Goal: Book appointment/travel/reservation

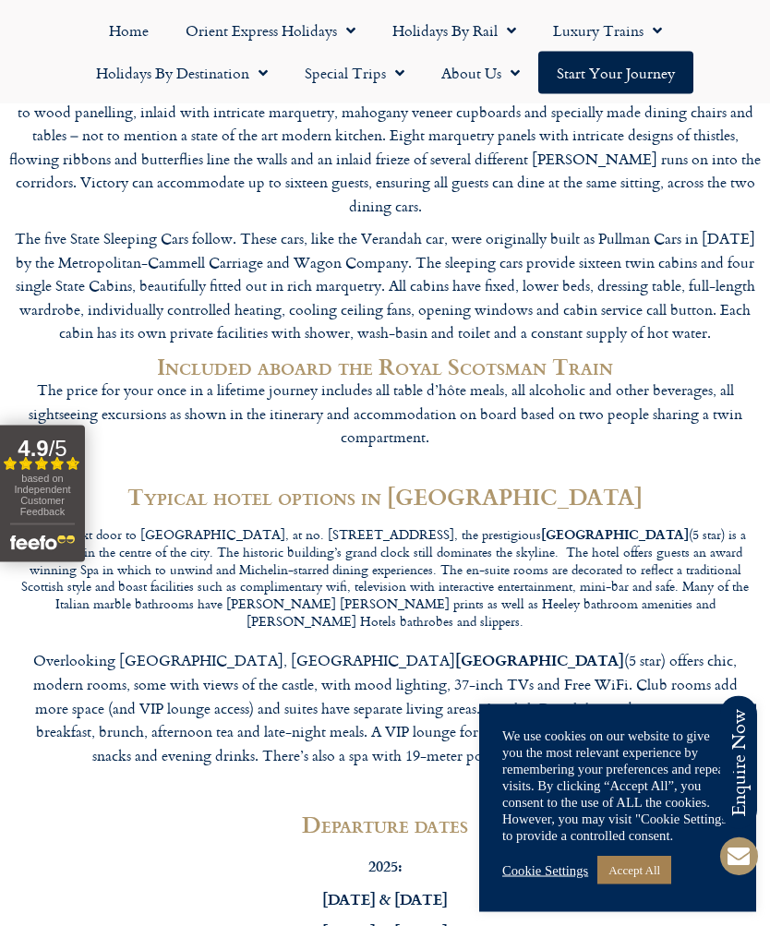
scroll to position [6234, 0]
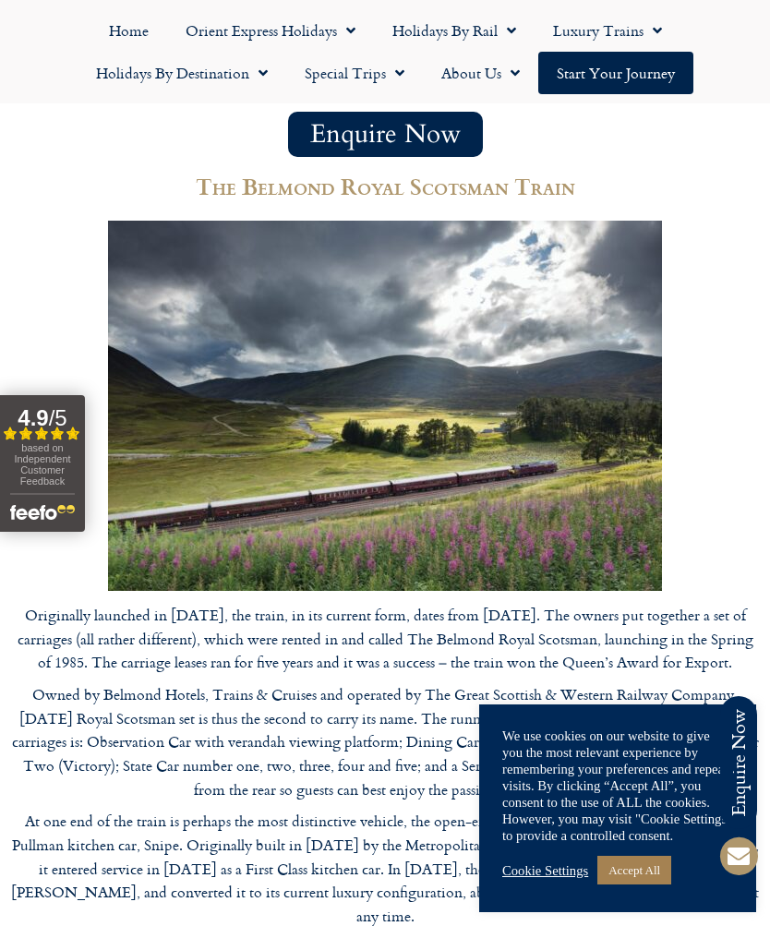
scroll to position [5234, 0]
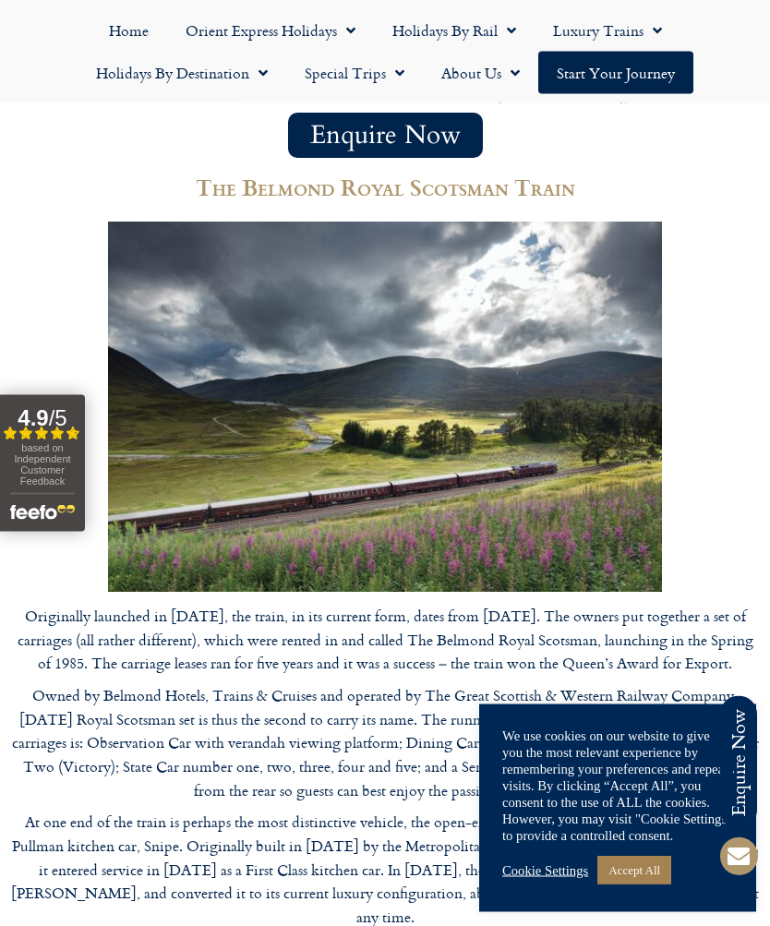
click at [607, 91] on link "Start your Journey" at bounding box center [615, 73] width 155 height 42
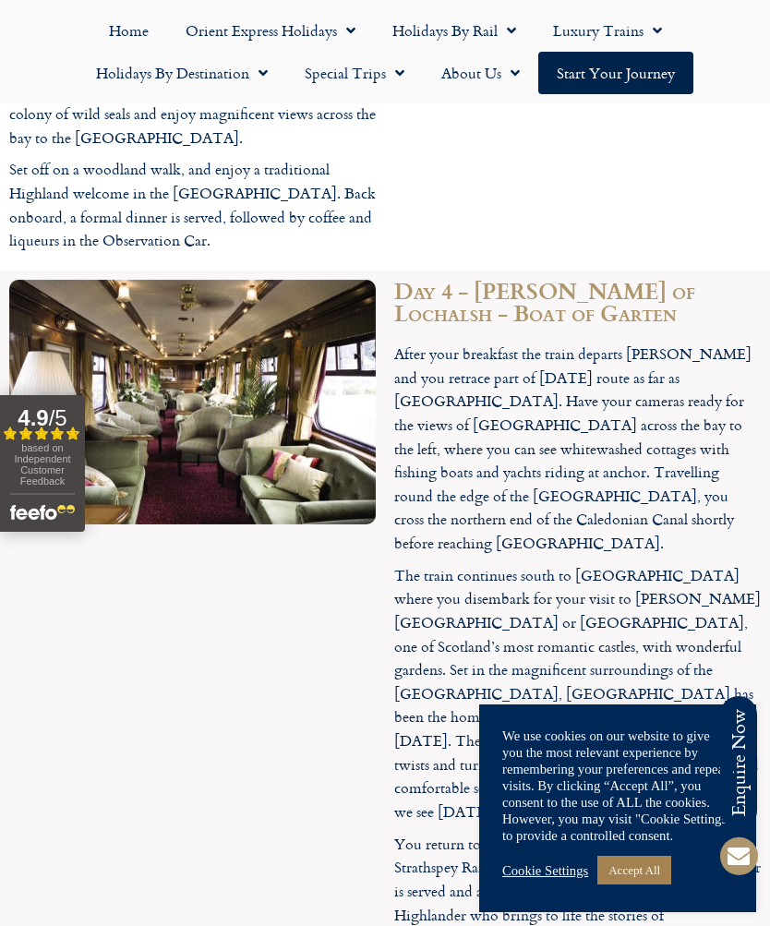
scroll to position [3524, 0]
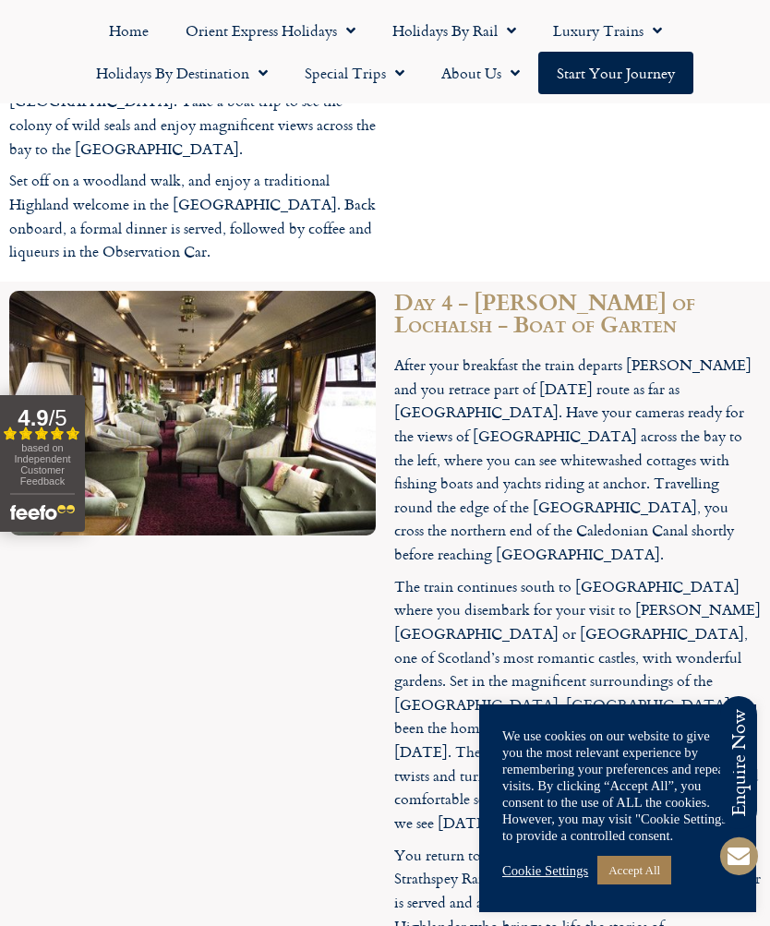
click at [389, 83] on span "Menu" at bounding box center [395, 72] width 18 height 33
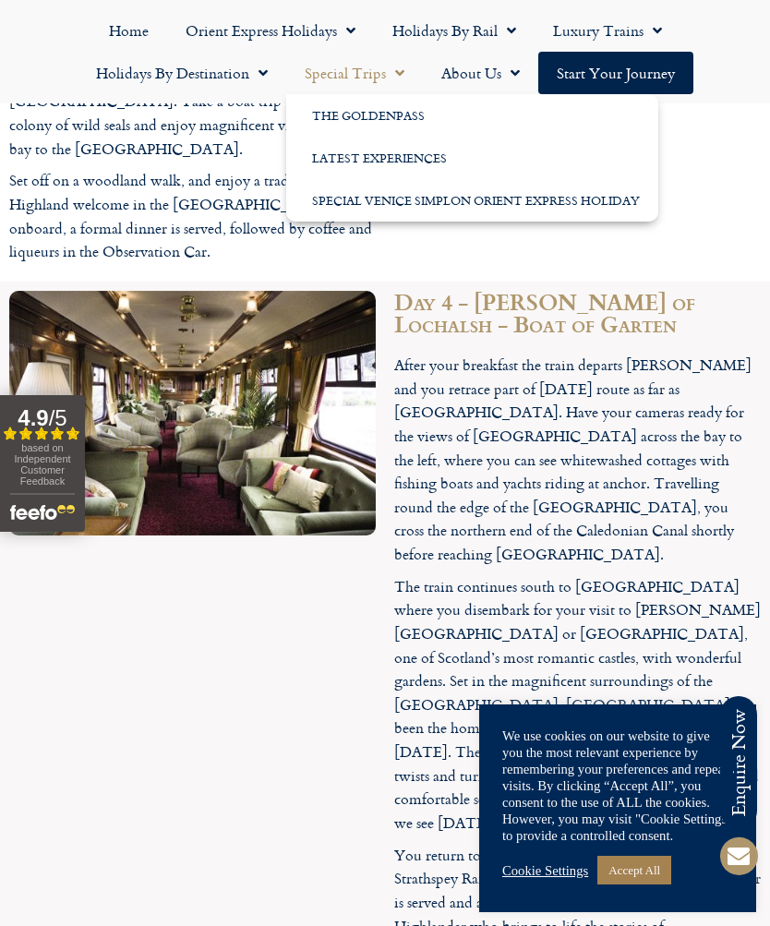
click at [587, 207] on link "Special Venice Simplon Orient Express Holiday" at bounding box center [472, 200] width 372 height 42
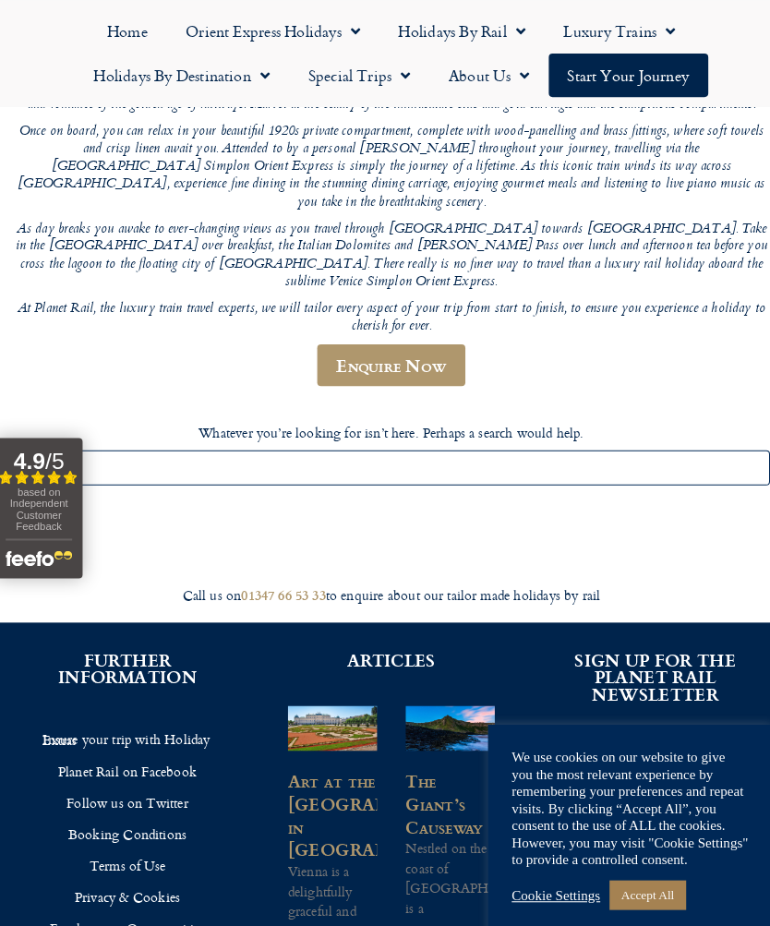
scroll to position [383, 0]
click at [383, 335] on link "Enquire Now" at bounding box center [385, 355] width 144 height 41
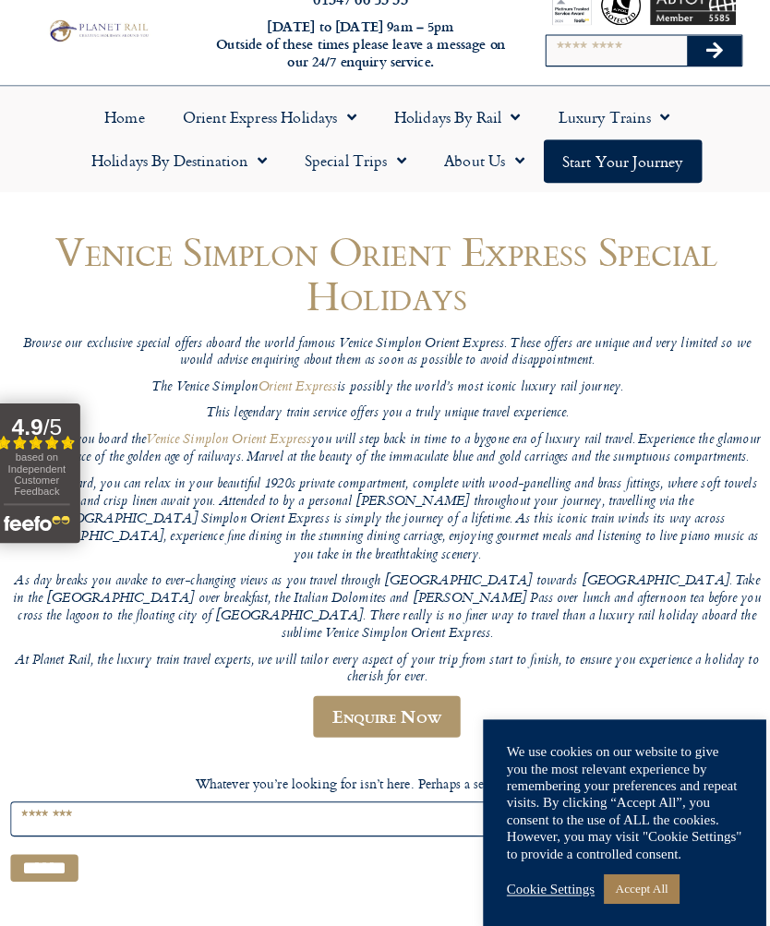
scroll to position [36, 0]
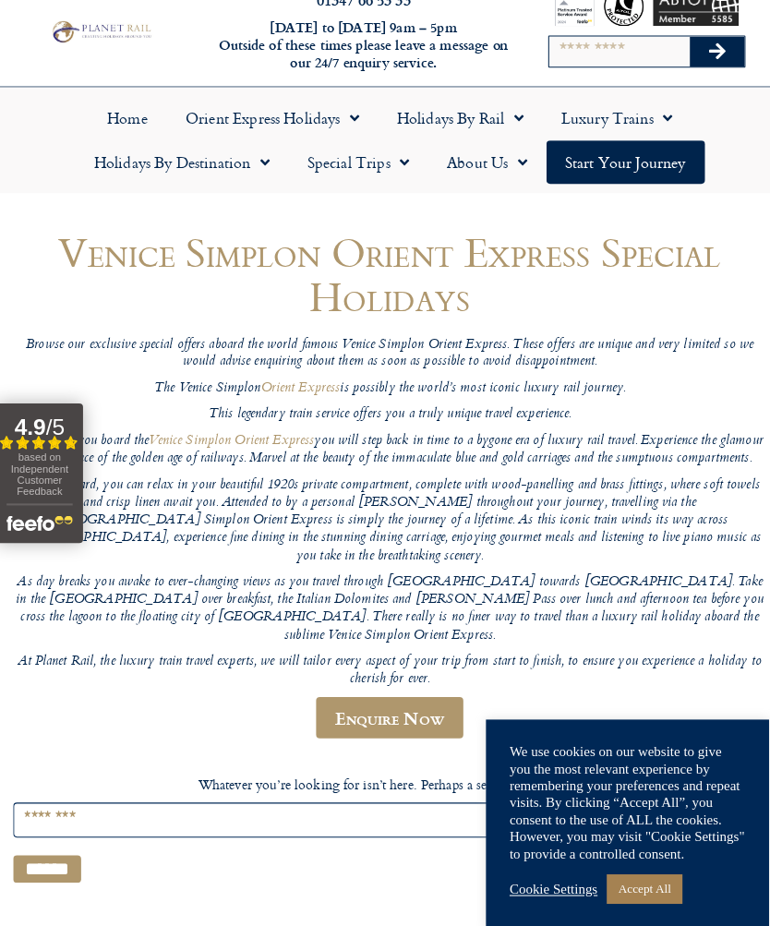
click at [669, 504] on p "Once on board, you can relax in your beautiful 1920s private compartment, compl…" at bounding box center [385, 510] width 737 height 86
click at [635, 152] on link "Start your Journey" at bounding box center [615, 159] width 155 height 42
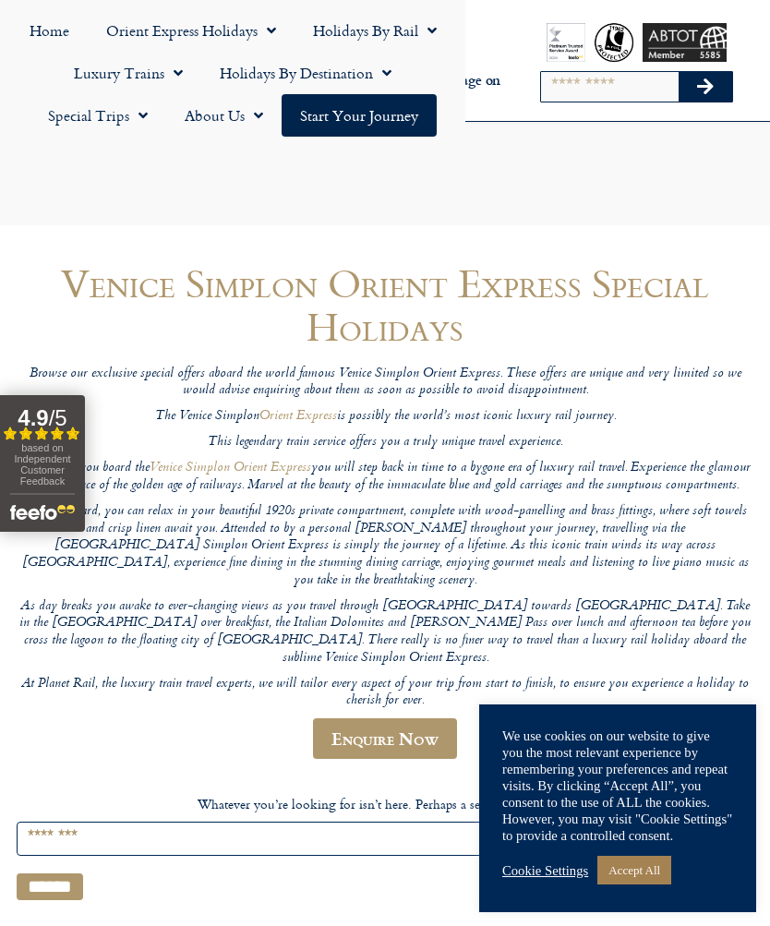
scroll to position [2, 0]
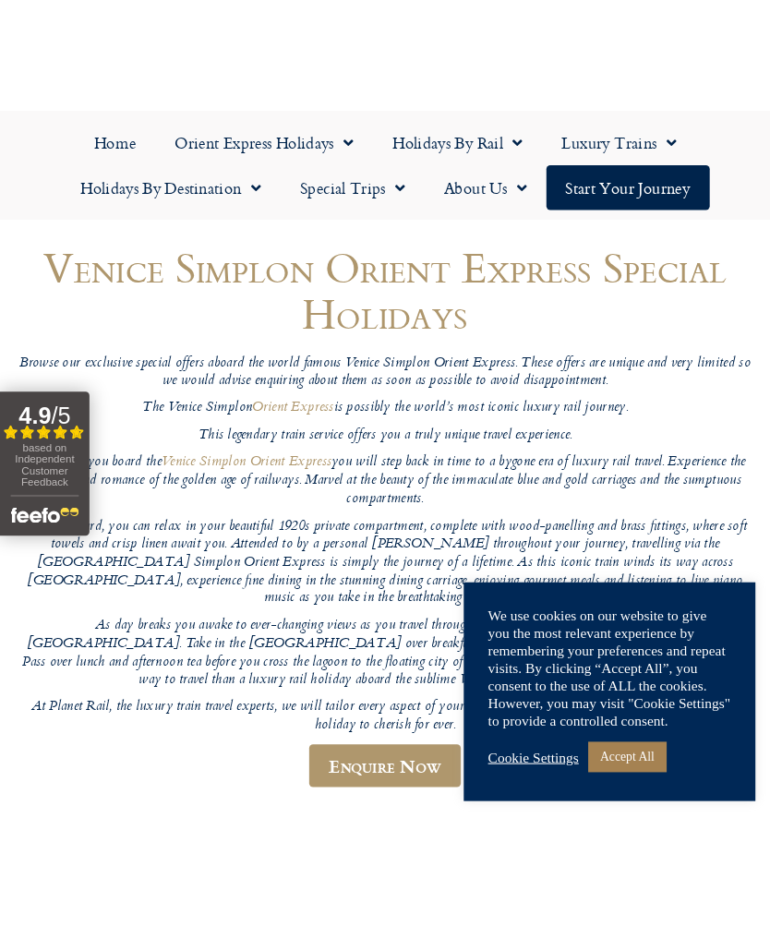
scroll to position [2, 0]
